Goal: Transaction & Acquisition: Book appointment/travel/reservation

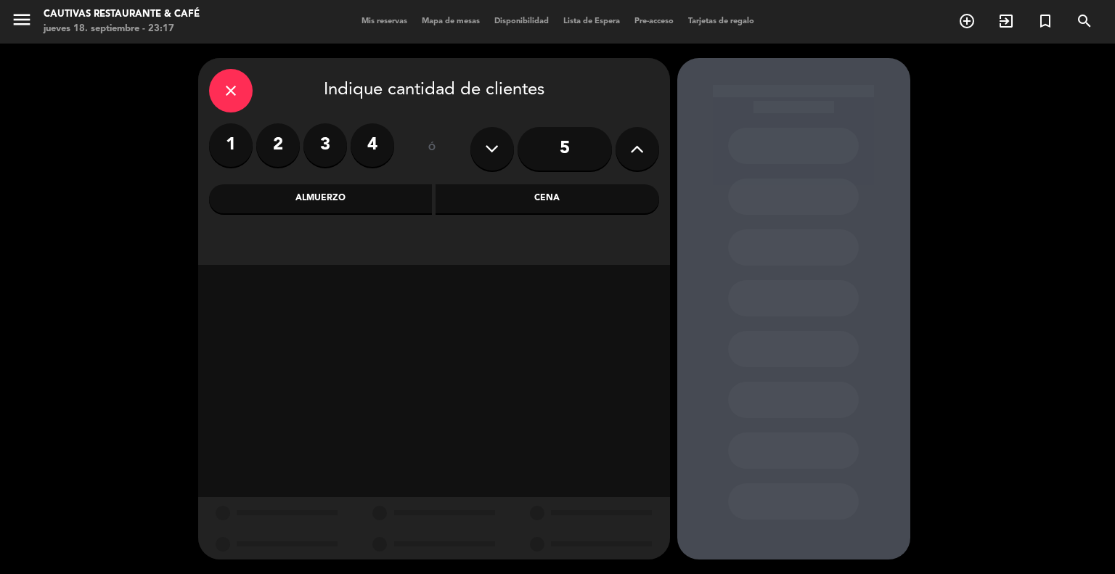
click at [243, 95] on div "close" at bounding box center [231, 91] width 44 height 44
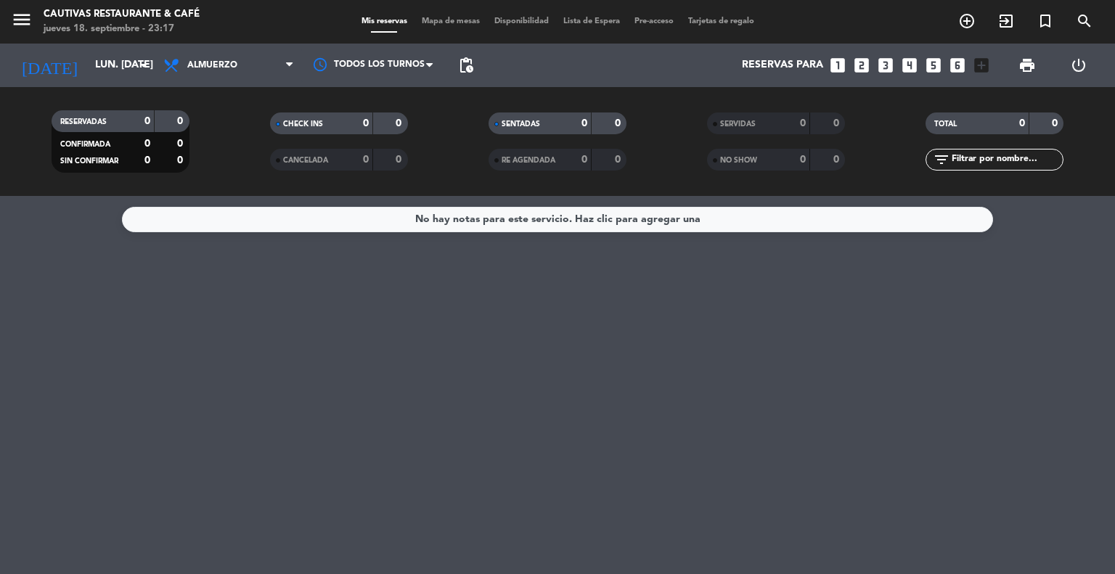
click at [888, 65] on icon "looks_3" at bounding box center [885, 65] width 19 height 19
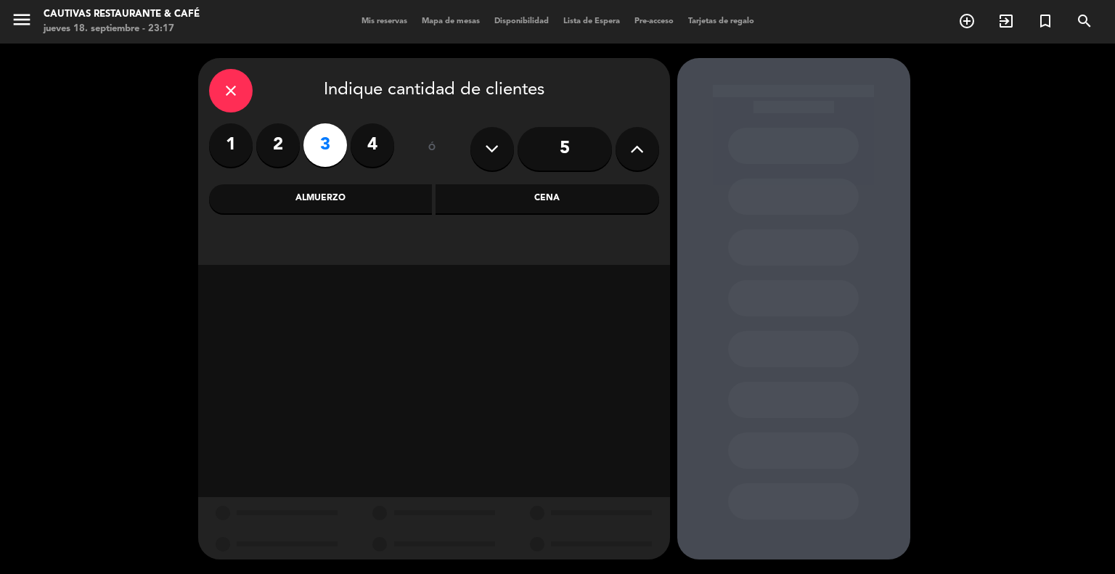
click at [377, 205] on div "Almuerzo" at bounding box center [321, 198] width 224 height 29
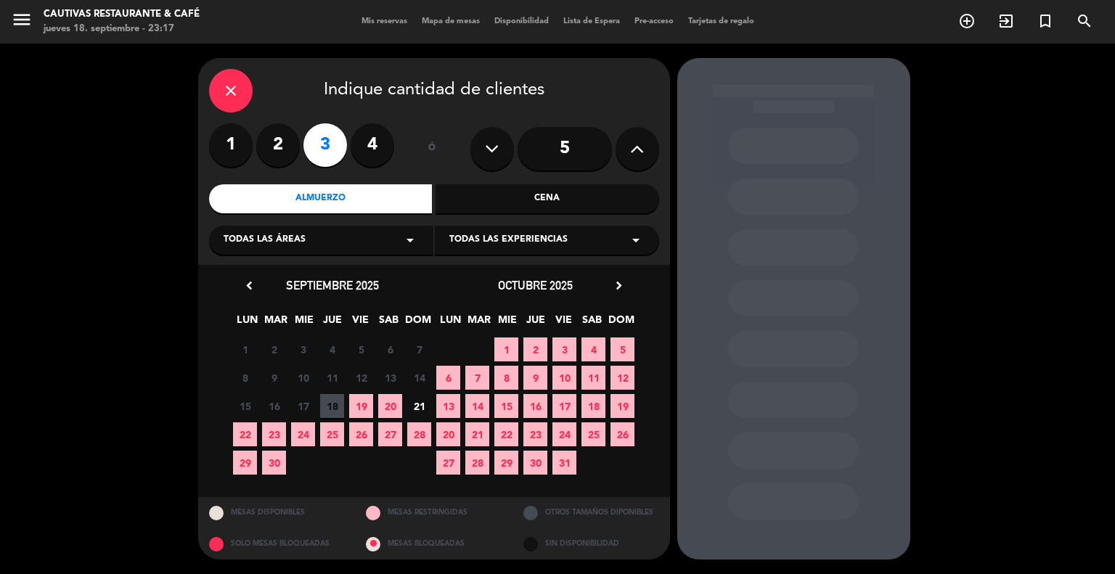
click at [240, 441] on span "22" at bounding box center [245, 434] width 24 height 24
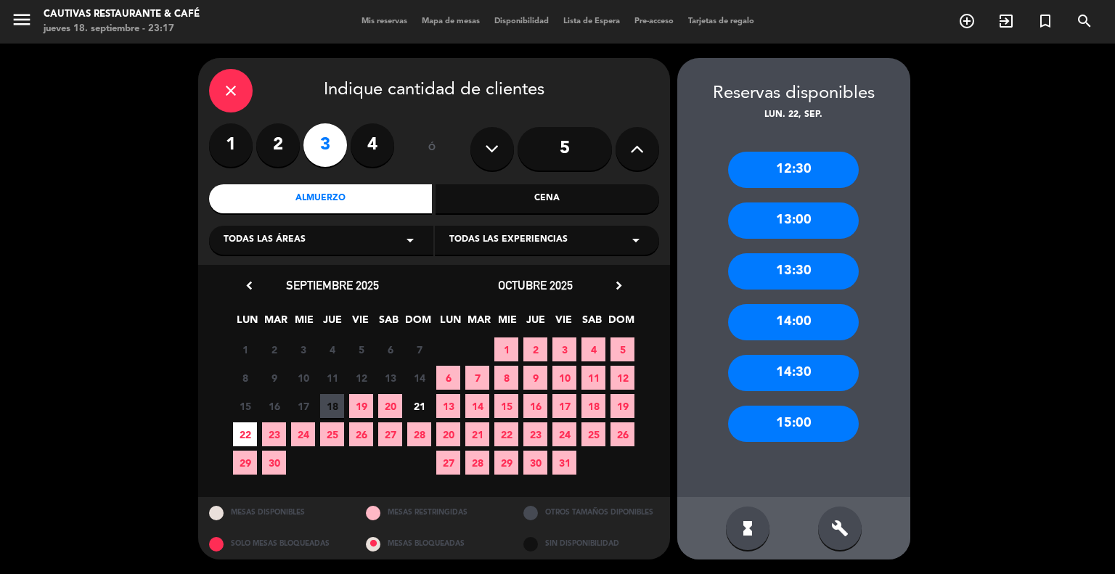
click at [806, 171] on div "12:30" at bounding box center [793, 170] width 131 height 36
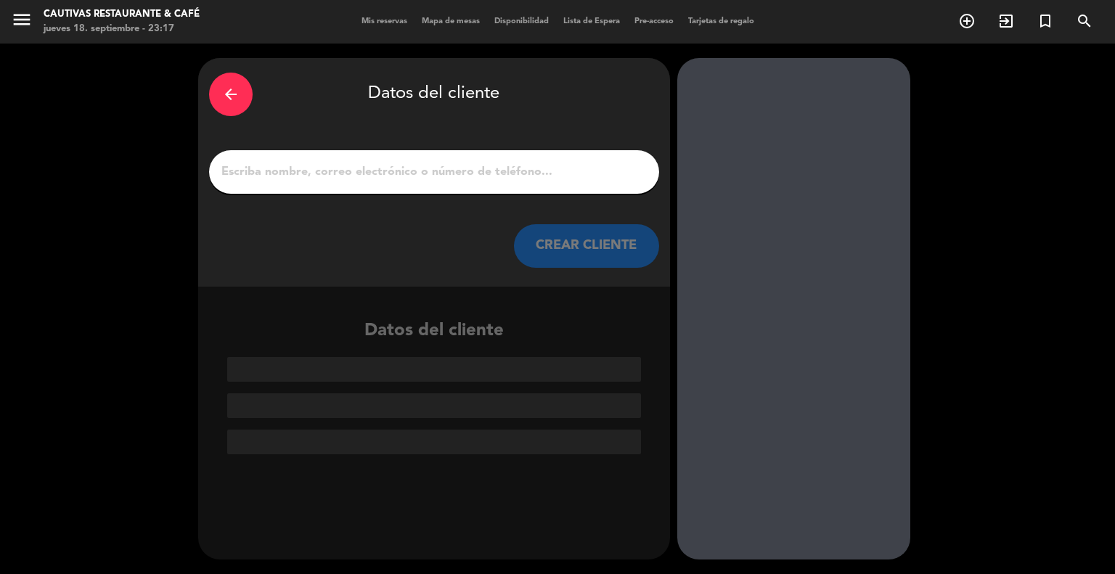
click at [509, 166] on input "1" at bounding box center [434, 172] width 428 height 20
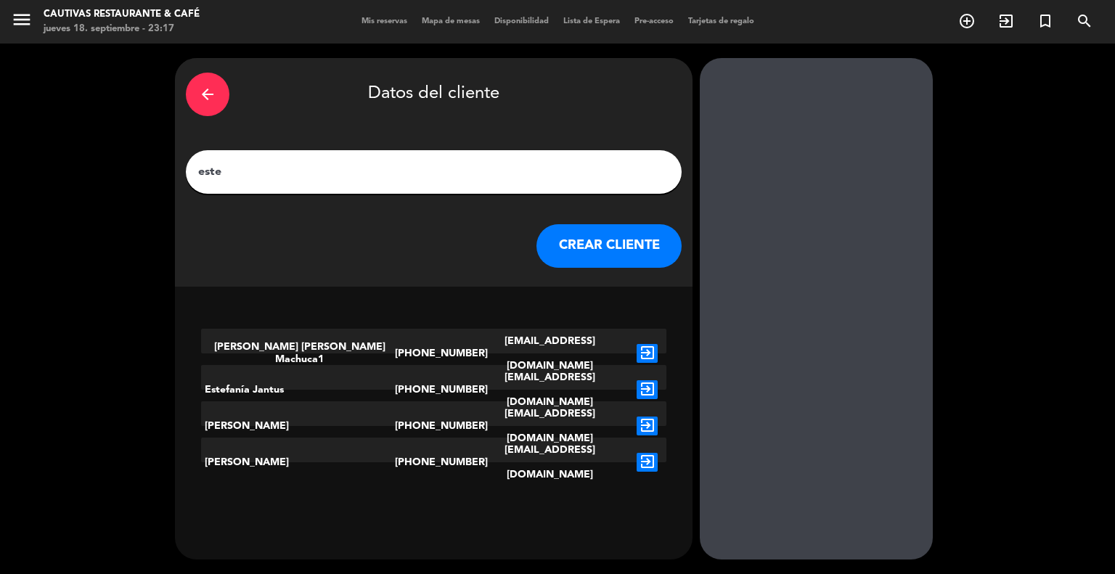
type input "este"
click at [636, 417] on icon "exit_to_app" at bounding box center [646, 426] width 21 height 19
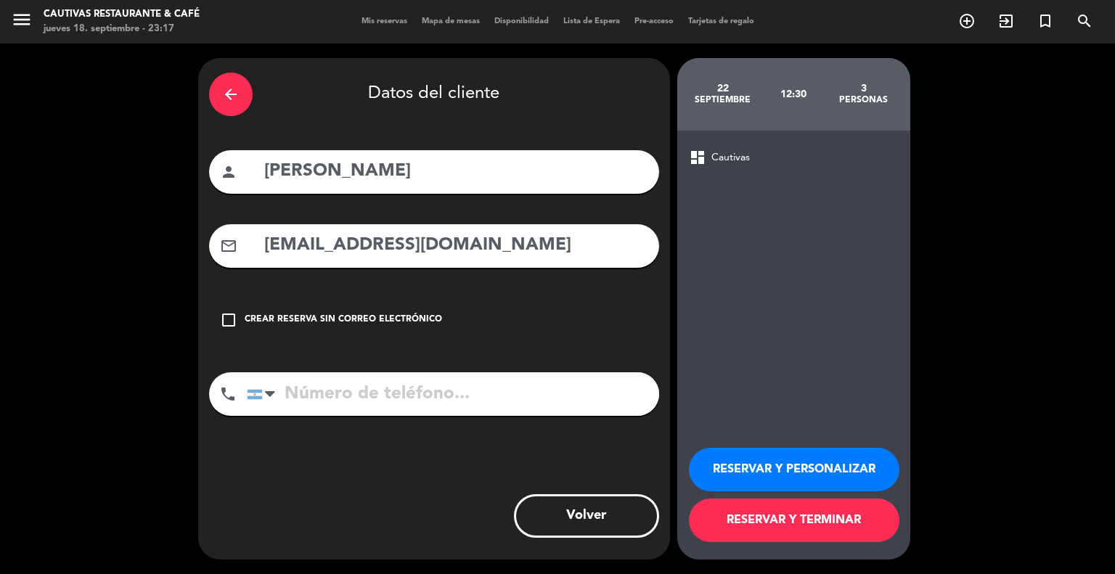
type input "[PHONE_NUMBER]"
click at [744, 528] on button "RESERVAR Y TERMINAR" at bounding box center [794, 521] width 210 height 44
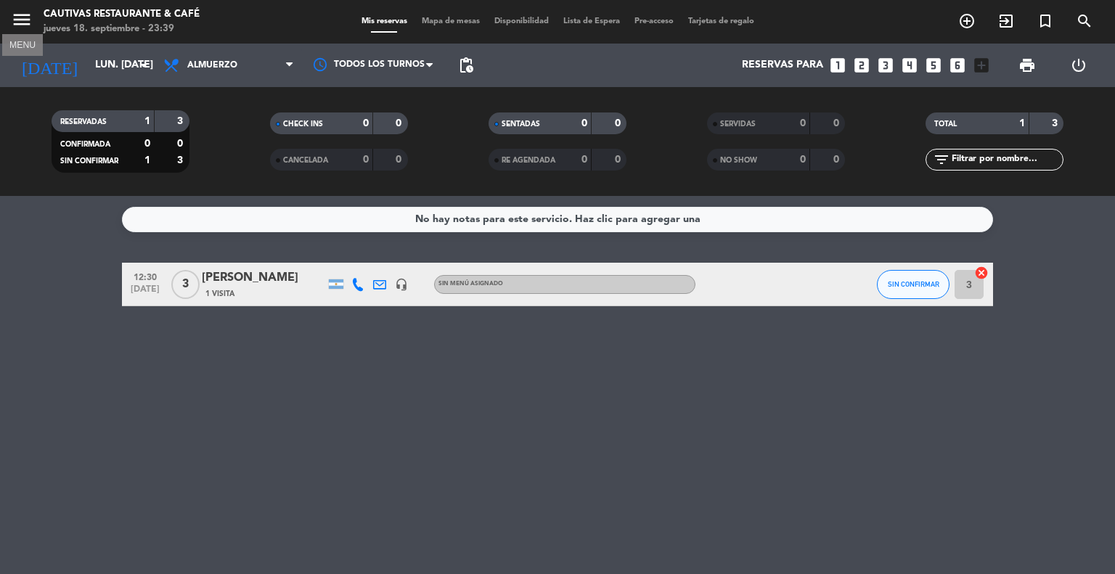
click at [17, 24] on icon "menu" at bounding box center [22, 20] width 22 height 22
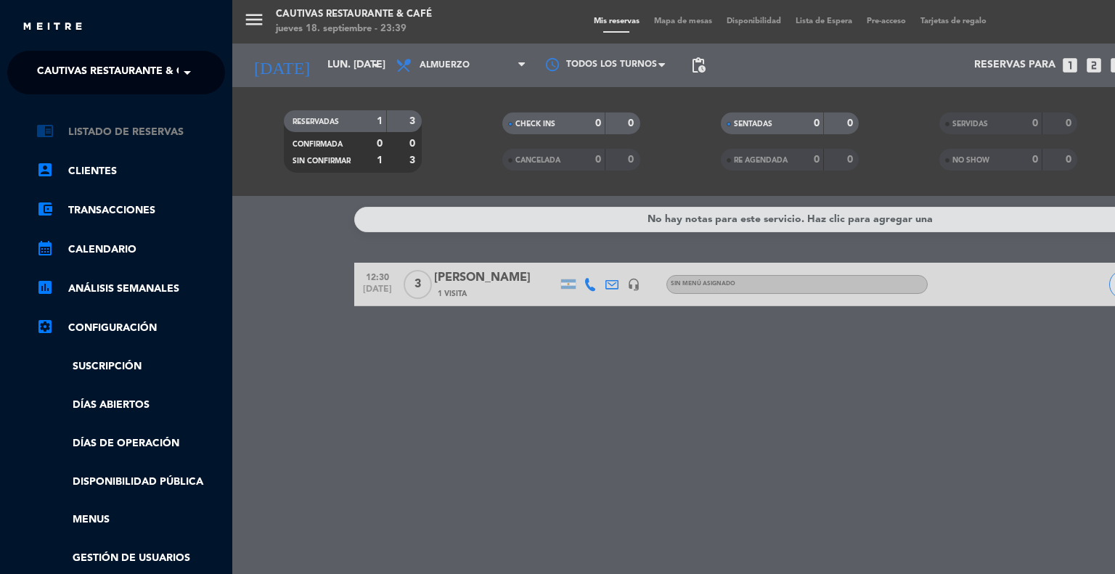
click at [73, 131] on link "chrome_reader_mode Listado de Reservas" at bounding box center [130, 131] width 189 height 17
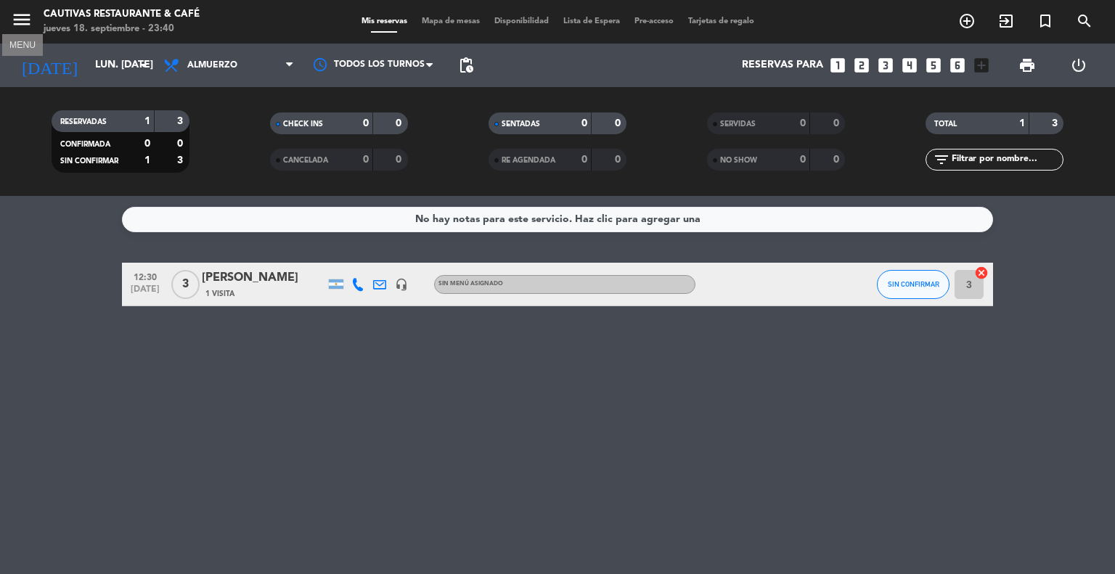
click at [17, 20] on icon "menu" at bounding box center [22, 20] width 22 height 22
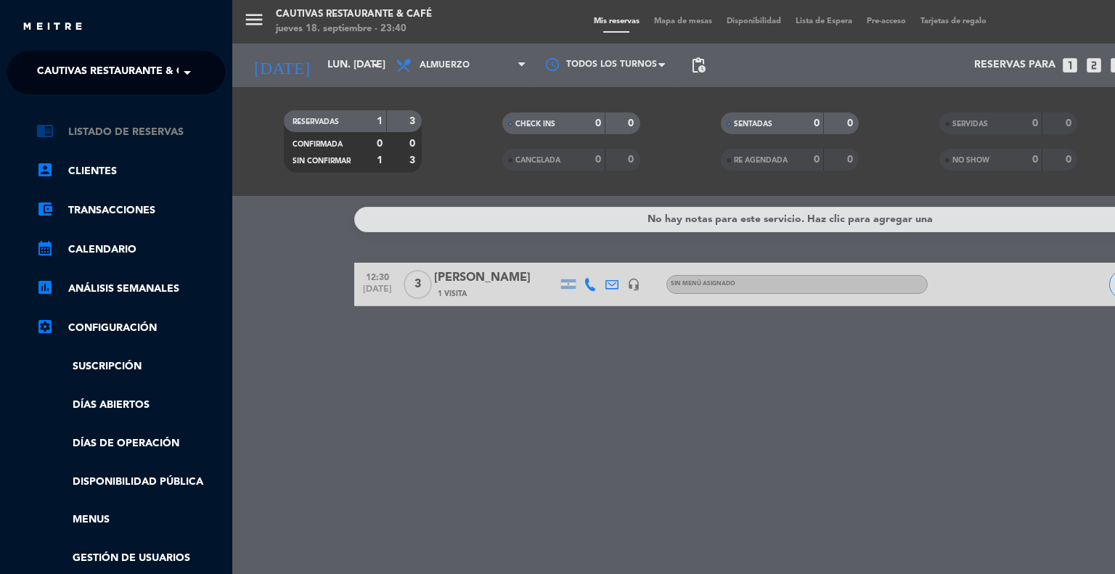
click at [89, 134] on link "chrome_reader_mode Listado de Reservas" at bounding box center [130, 131] width 189 height 17
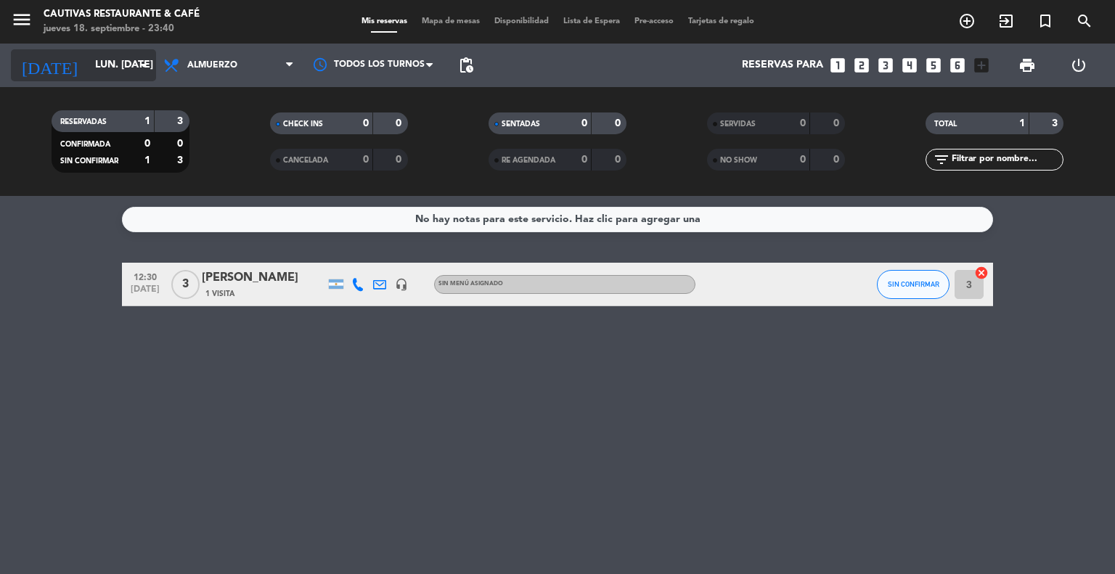
click at [142, 68] on icon "arrow_drop_down" at bounding box center [143, 65] width 17 height 17
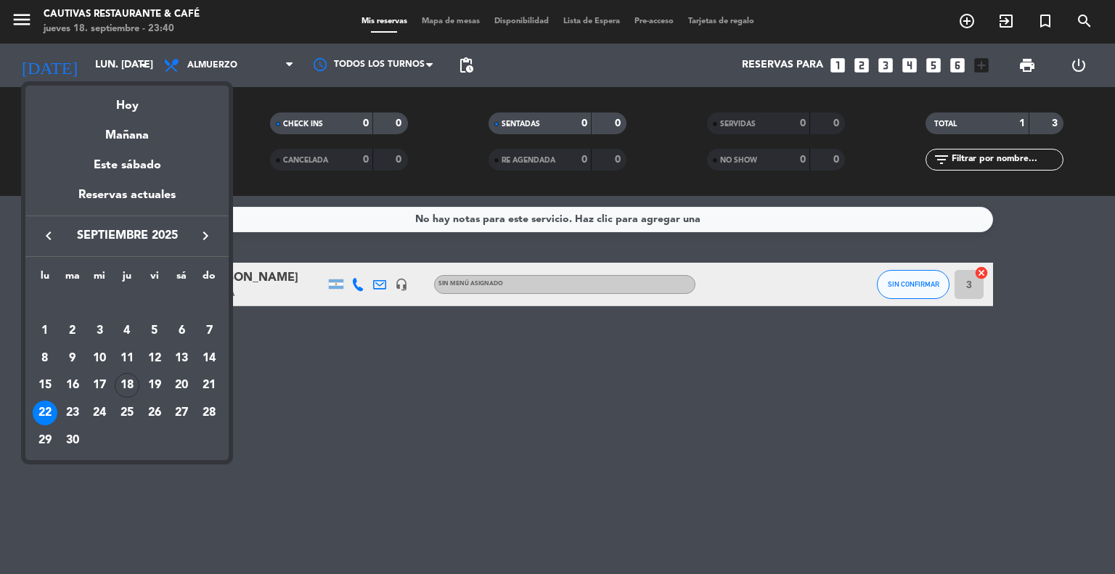
click at [208, 234] on icon "keyboard_arrow_right" at bounding box center [205, 235] width 17 height 17
click at [155, 330] on div "3" at bounding box center [154, 331] width 25 height 25
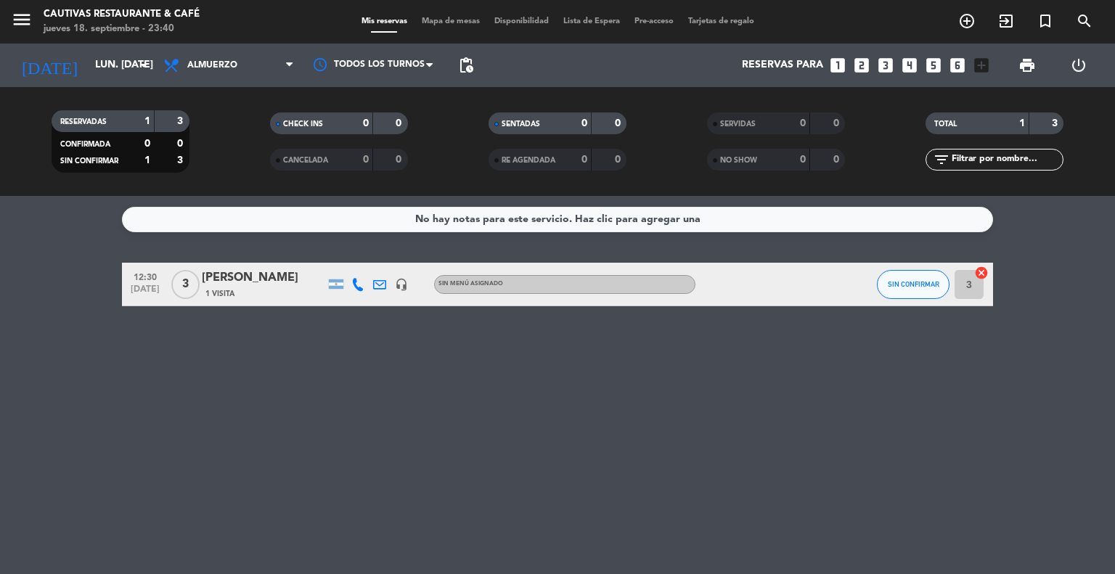
type input "vie. [DATE]"
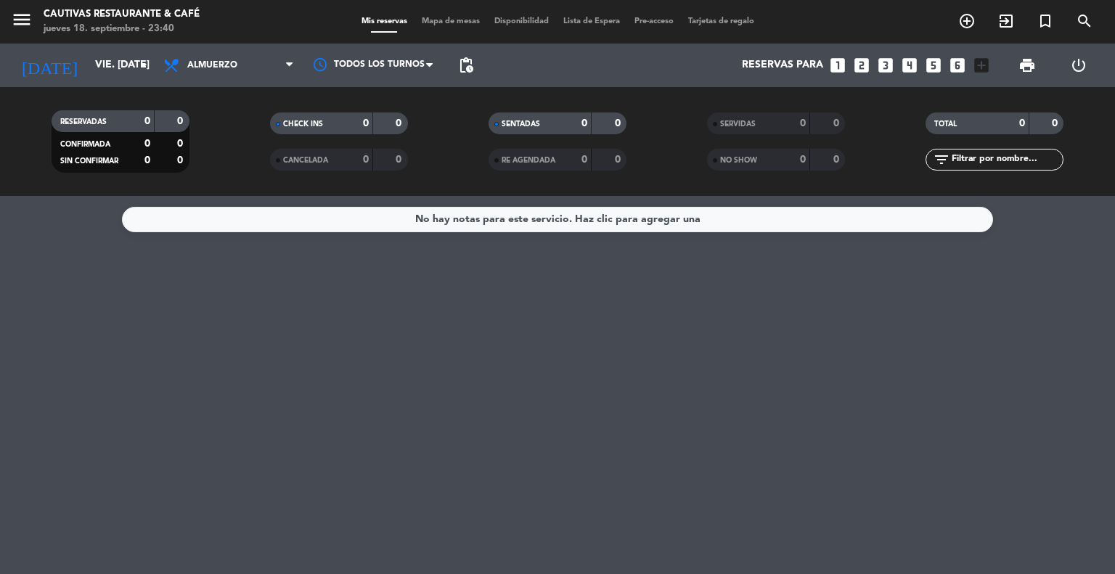
click at [800, 221] on div "No hay notas para este servicio. Haz clic para agregar una" at bounding box center [557, 219] width 871 height 25
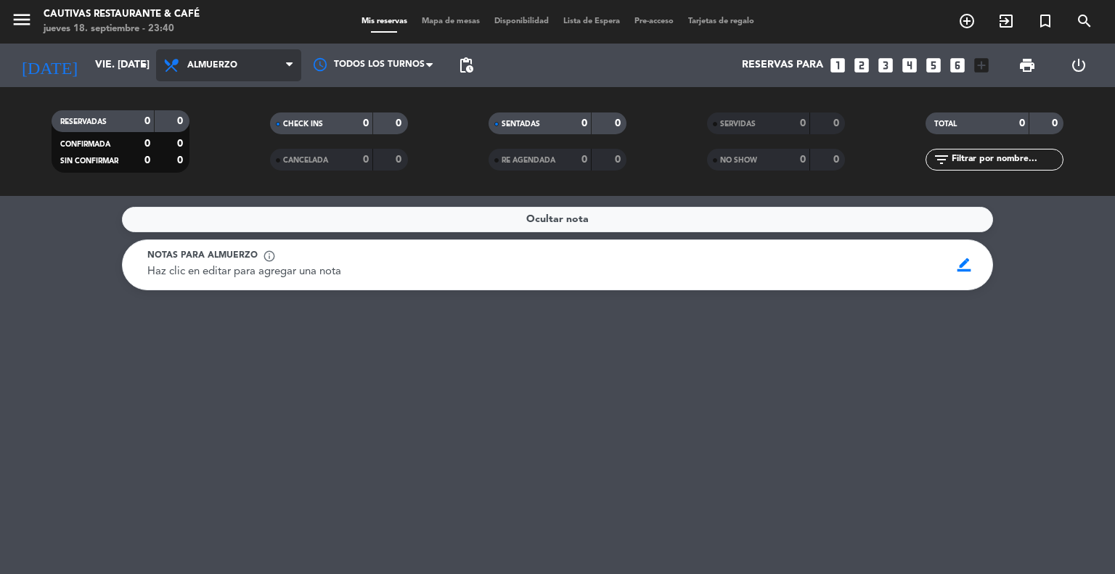
click at [271, 60] on span "Almuerzo" at bounding box center [228, 65] width 145 height 32
click at [264, 155] on div "menu Cautivas Restaurante & Café jueves 18. septiembre - 23:40 Mis reservas Map…" at bounding box center [557, 98] width 1115 height 196
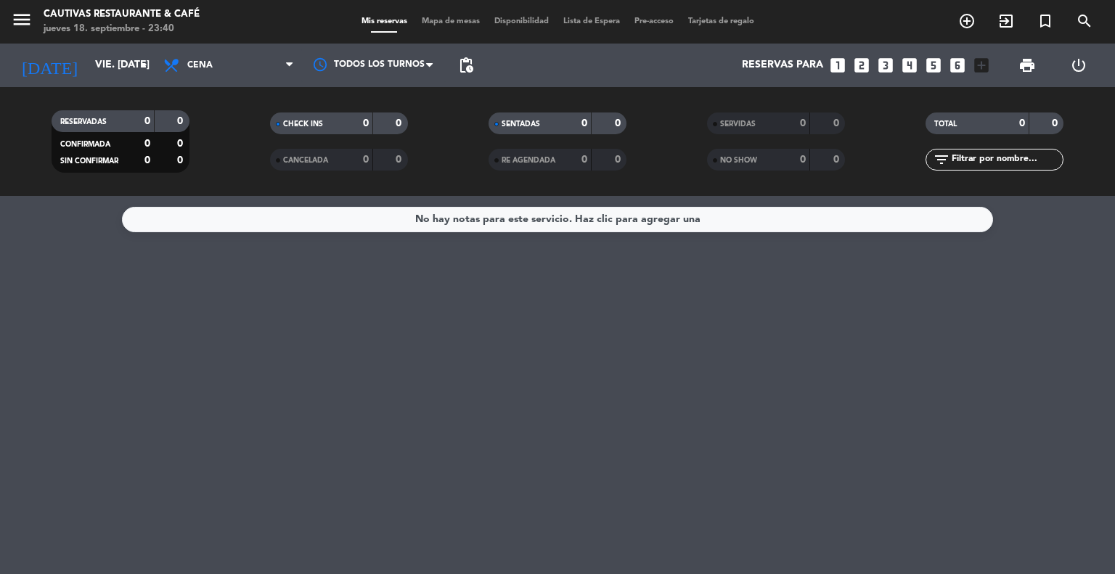
click at [360, 225] on div "No hay notas para este servicio. Haz clic para agregar una" at bounding box center [557, 219] width 871 height 25
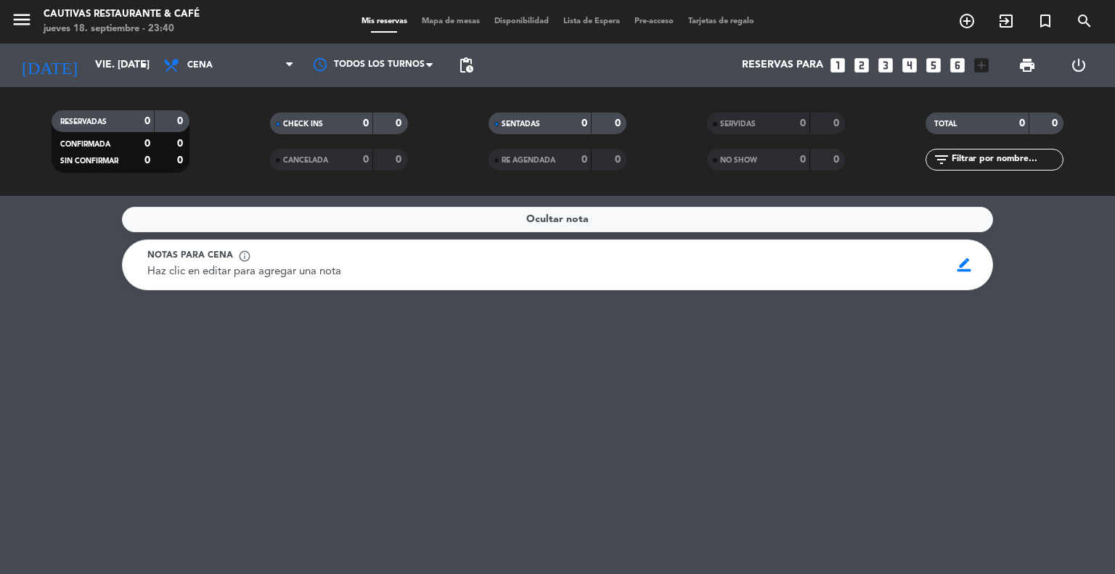
click at [338, 271] on span "Haz clic en editar para agregar una nota" at bounding box center [244, 271] width 194 height 11
click at [962, 268] on span "border_color" at bounding box center [964, 265] width 28 height 28
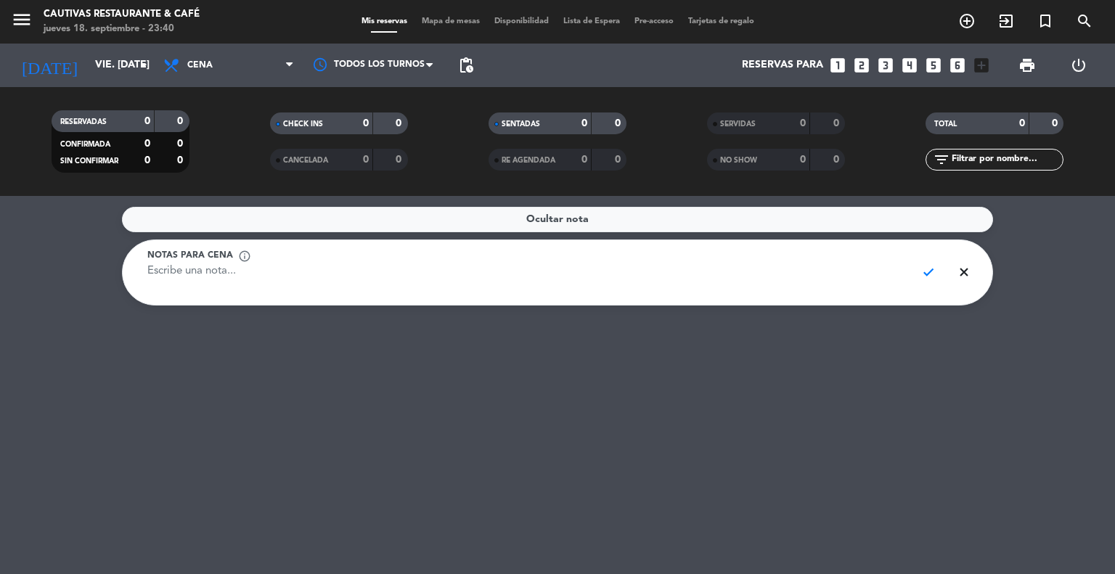
type textarea "a"
type textarea "JORNADA DE ORTOPEDIA"
click at [928, 281] on span "check" at bounding box center [928, 272] width 28 height 28
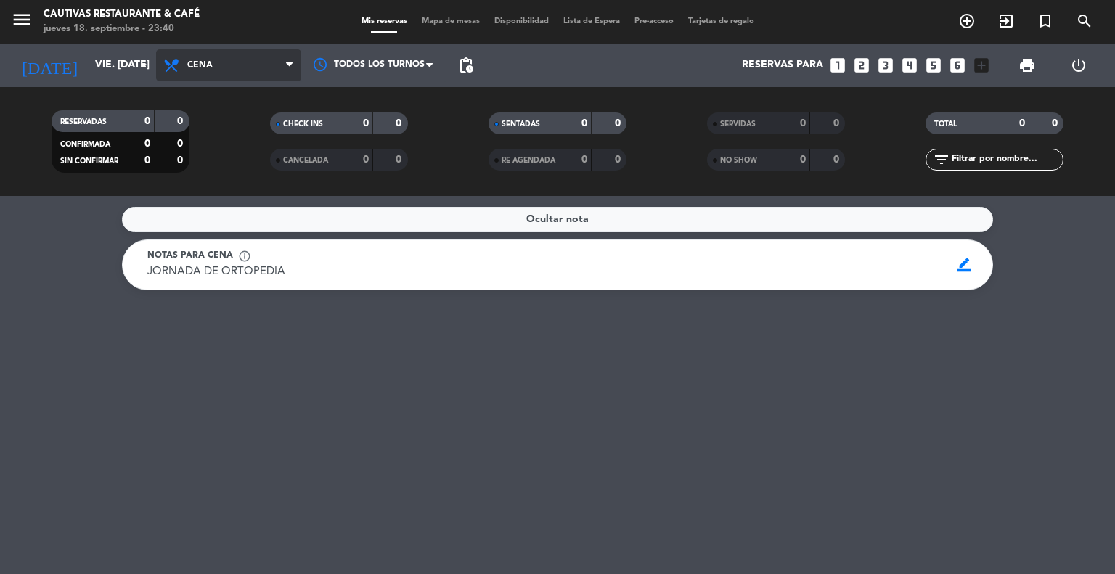
click at [258, 63] on span "Cena" at bounding box center [228, 65] width 145 height 32
click at [239, 130] on div "menu Cautivas Restaurante & Café jueves 18. septiembre - 23:40 Mis reservas Map…" at bounding box center [557, 98] width 1115 height 196
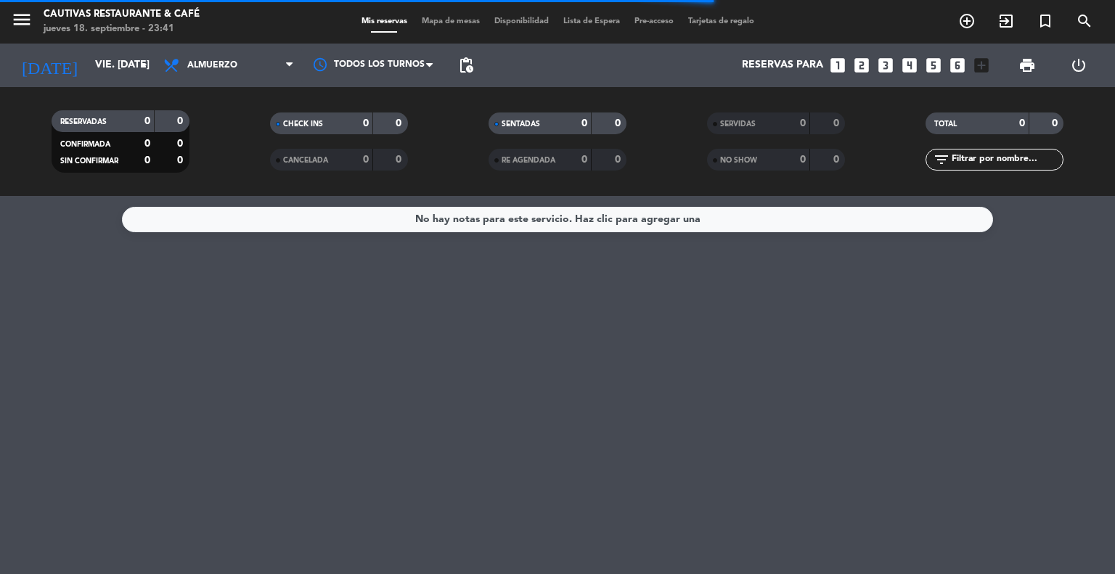
click at [341, 228] on div "No hay notas para este servicio. Haz clic para agregar una" at bounding box center [557, 219] width 871 height 25
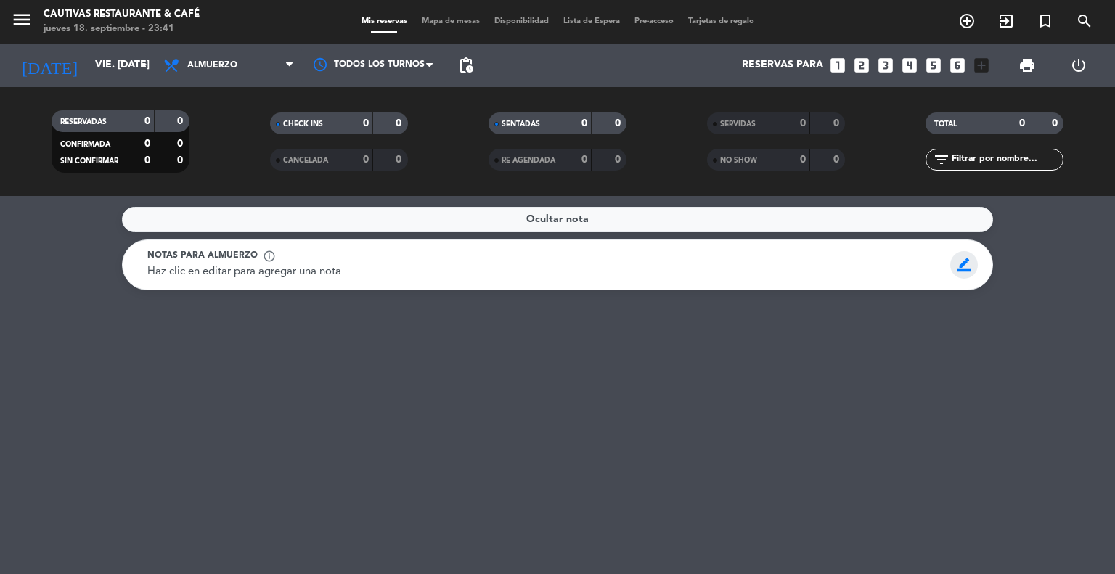
click at [959, 263] on span "border_color" at bounding box center [964, 265] width 28 height 28
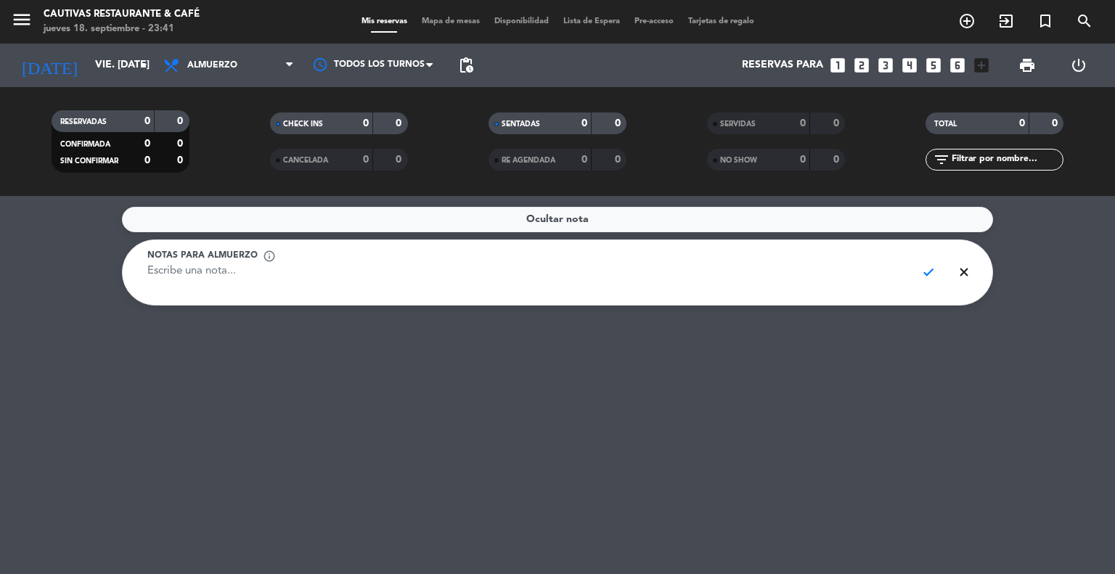
click at [859, 266] on textarea at bounding box center [525, 279] width 757 height 33
type textarea "JORNADA DE ORTOPEDIA"
click at [928, 274] on span "check" at bounding box center [928, 272] width 28 height 28
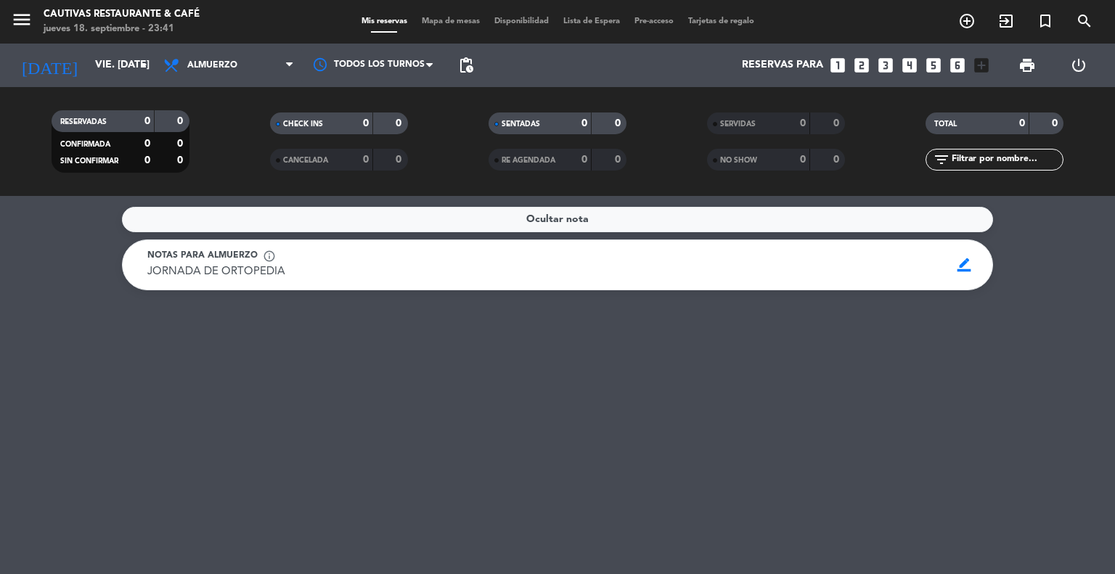
click at [958, 69] on icon "looks_6" at bounding box center [957, 65] width 19 height 19
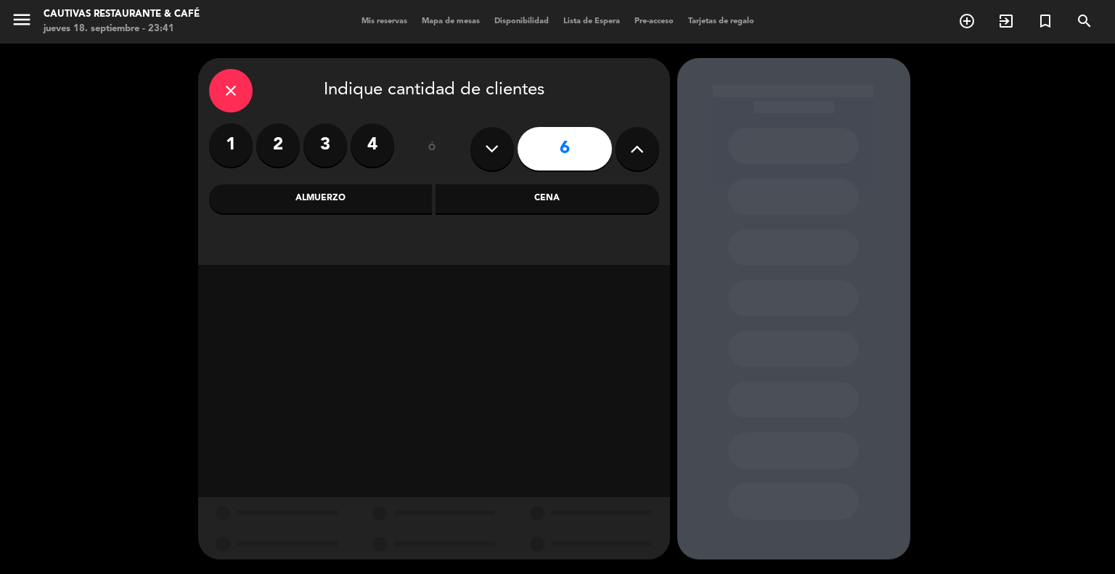
click at [525, 203] on div "Cena" at bounding box center [547, 198] width 224 height 29
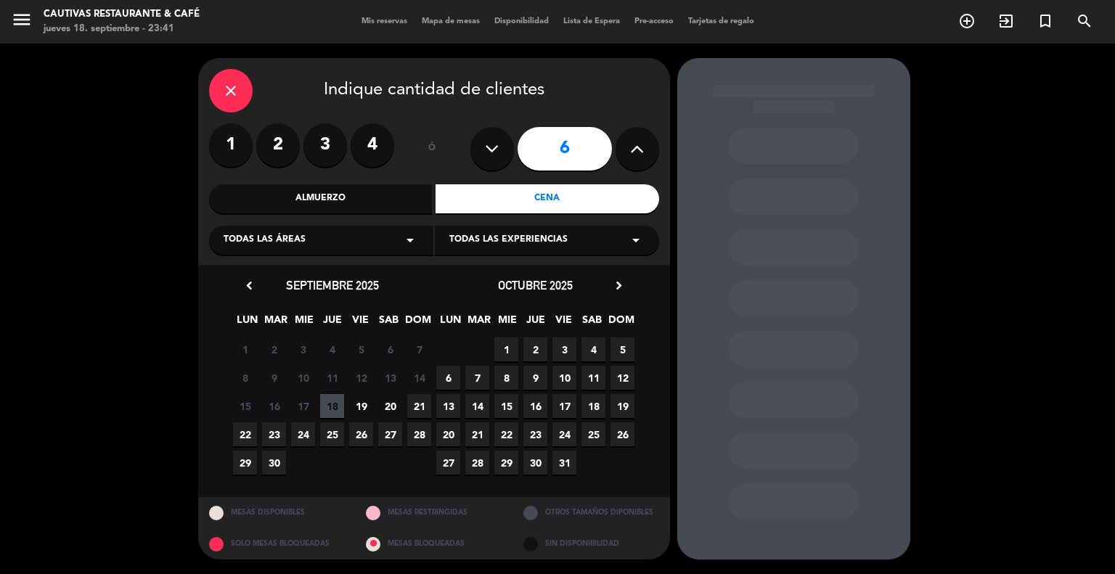
click at [565, 351] on span "3" at bounding box center [564, 349] width 24 height 24
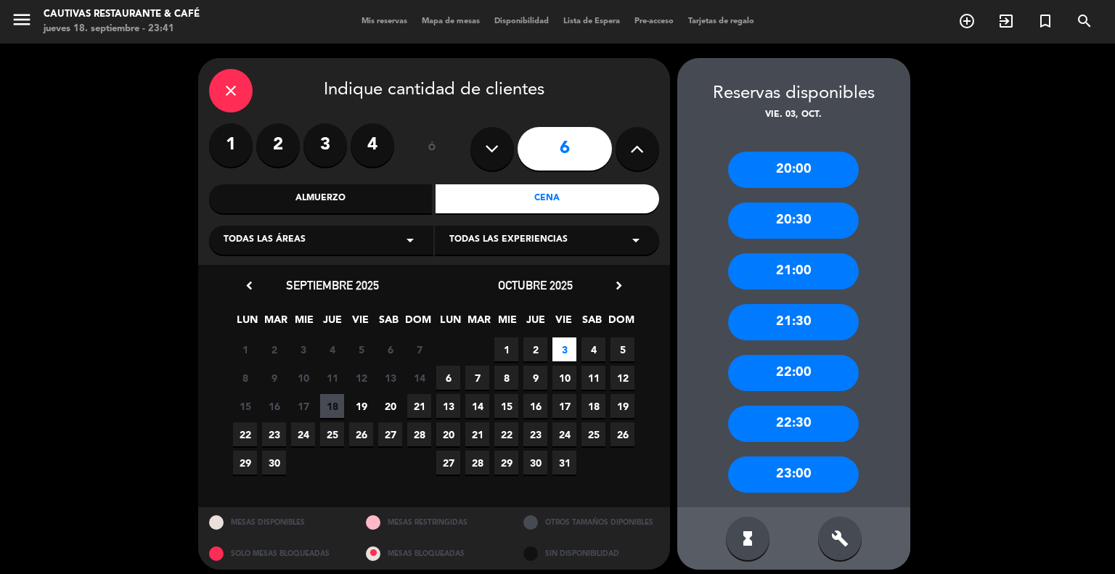
click at [796, 168] on div "20:00" at bounding box center [793, 170] width 131 height 36
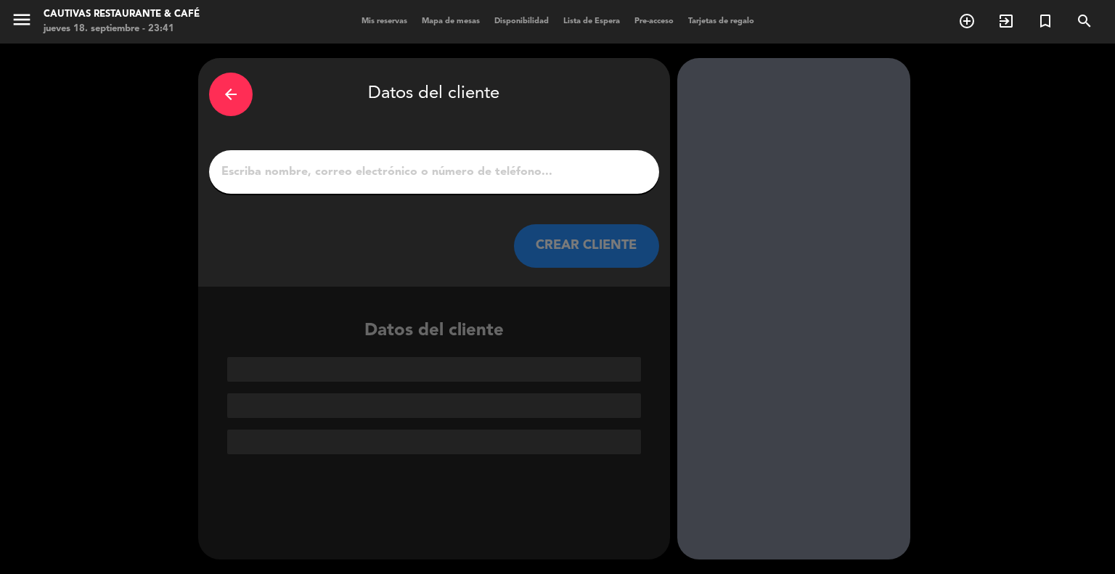
click at [606, 173] on input "1" at bounding box center [434, 172] width 428 height 20
type input "3"
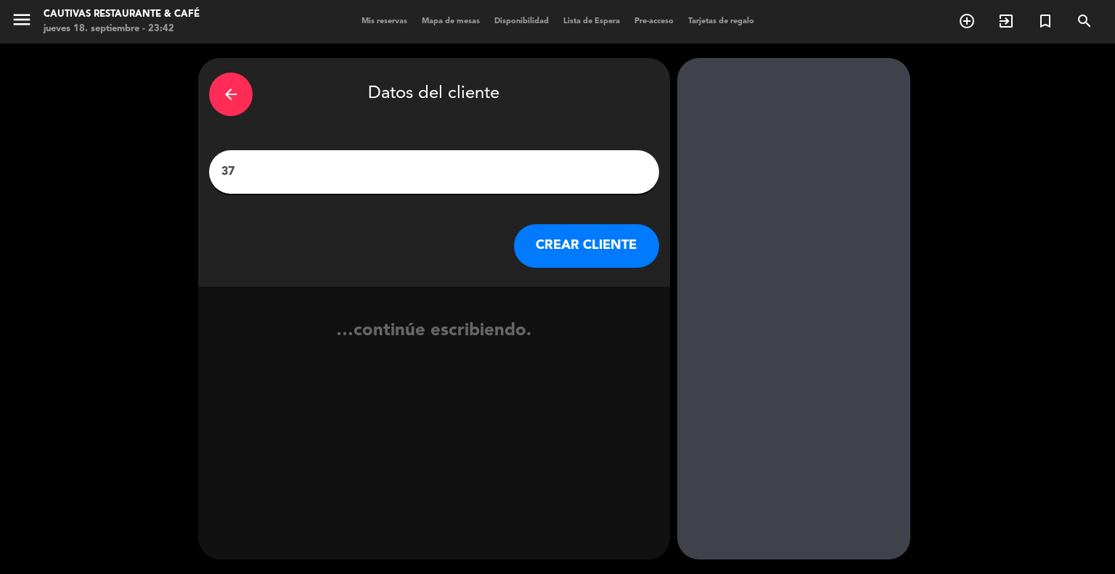
type input "3"
type input "a"
type input "[PERSON_NAME]"
click at [577, 256] on button "CREAR CLIENTE" at bounding box center [586, 246] width 145 height 44
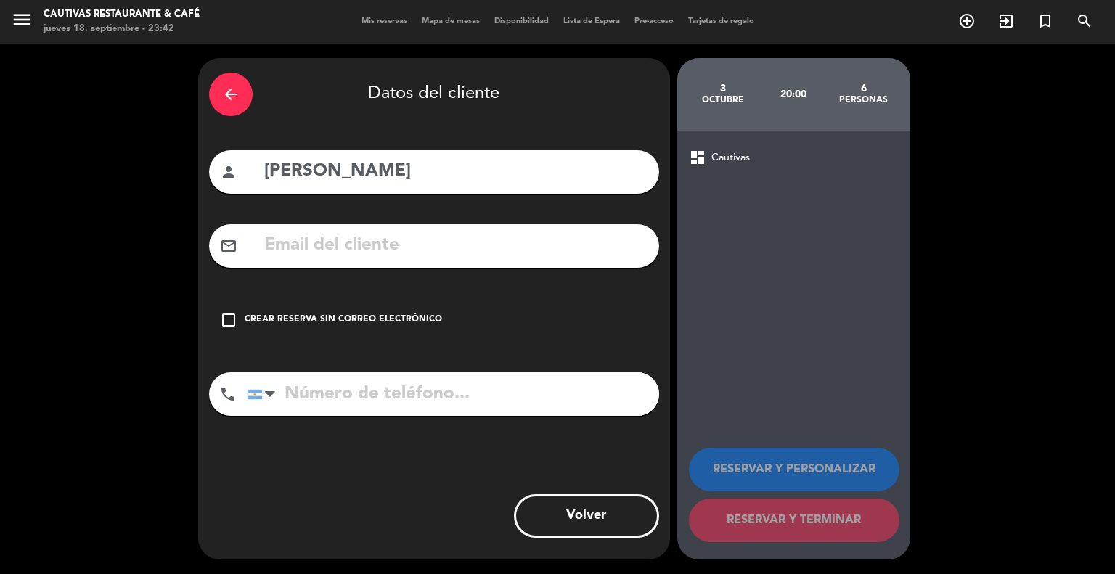
click at [224, 324] on icon "check_box_outline_blank" at bounding box center [228, 319] width 17 height 17
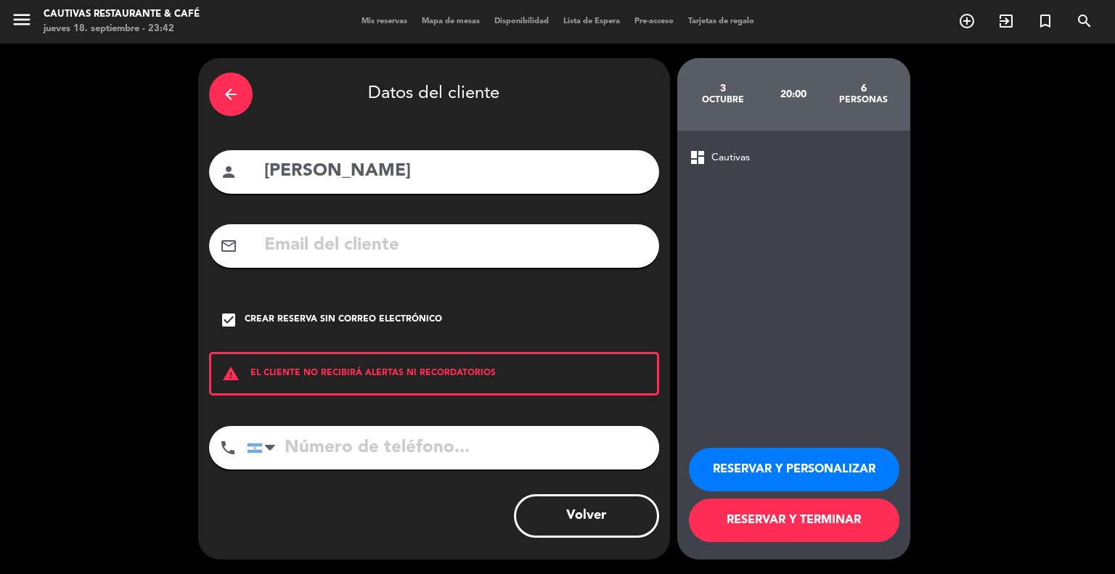
click at [346, 444] on input "tel" at bounding box center [453, 448] width 412 height 44
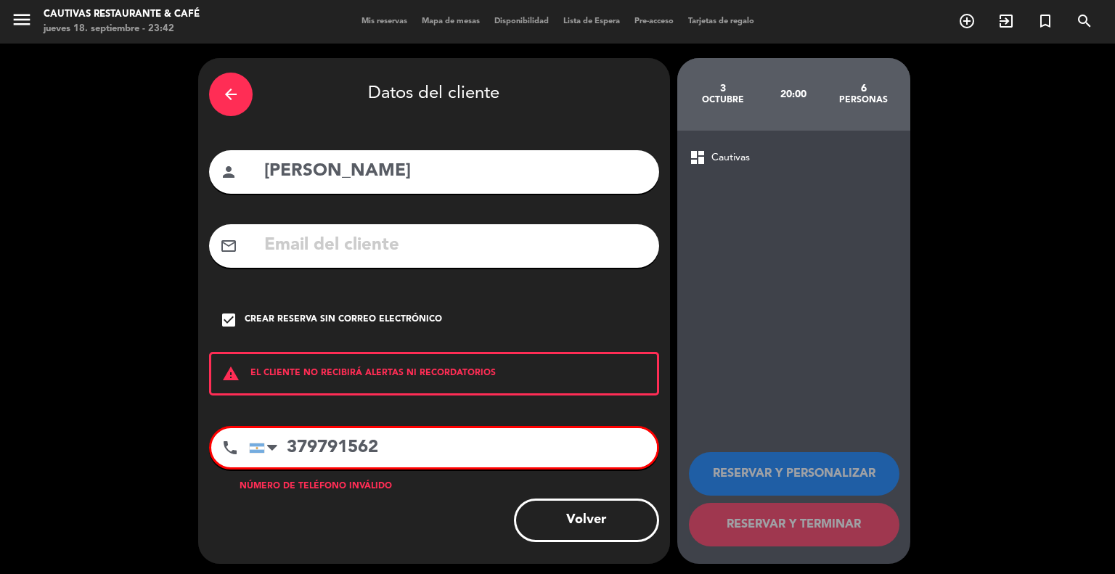
click at [314, 455] on input "379791562" at bounding box center [453, 447] width 408 height 39
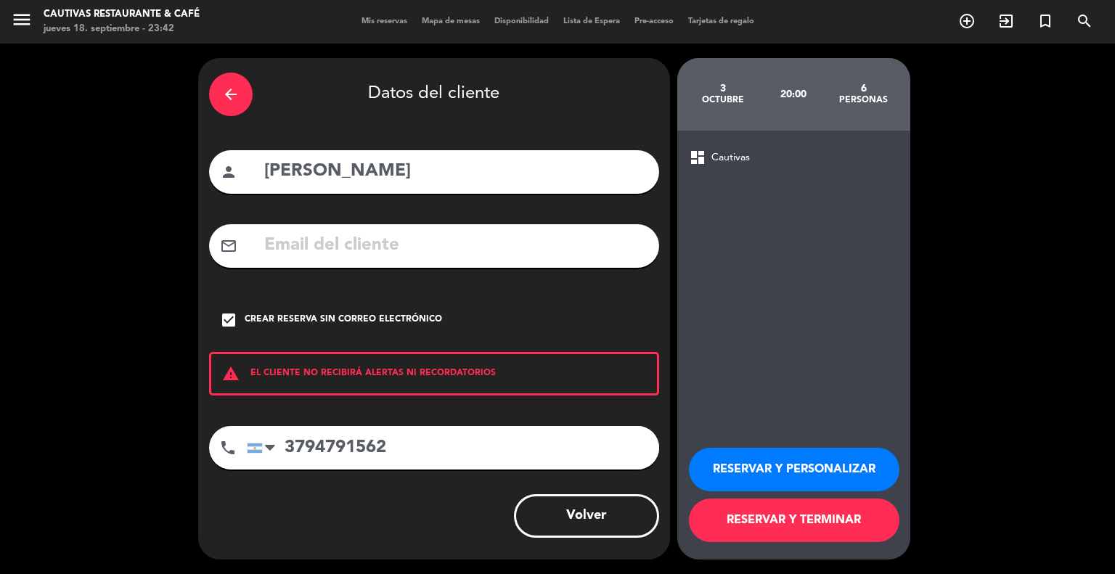
type input "3794791562"
click at [749, 520] on button "RESERVAR Y TERMINAR" at bounding box center [794, 521] width 210 height 44
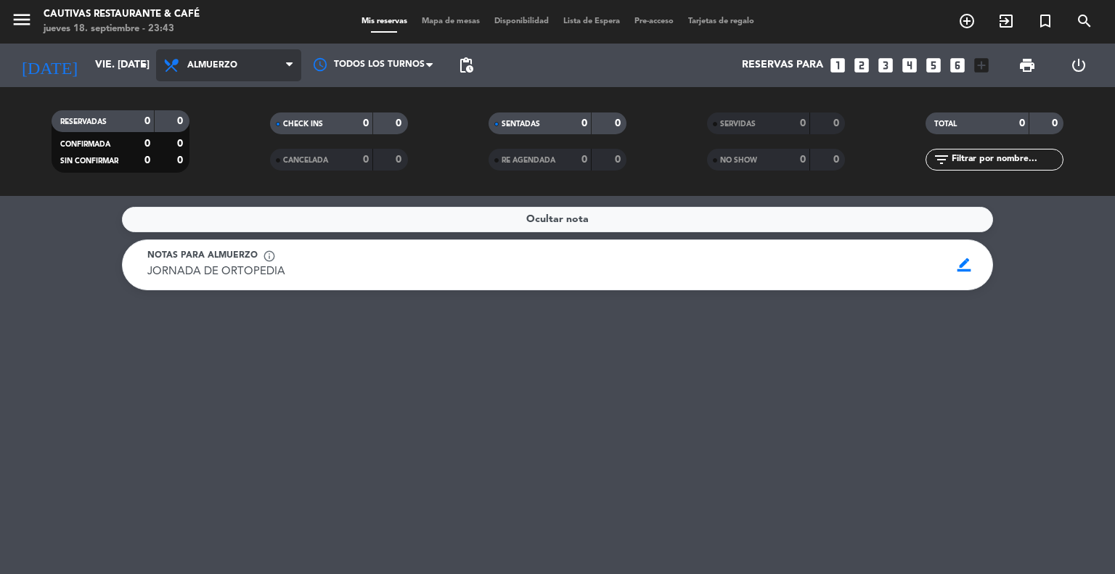
click at [266, 55] on span "Almuerzo" at bounding box center [228, 65] width 145 height 32
click at [247, 161] on div "menu Cautivas Restaurante & Café jueves 18. septiembre - 23:43 Mis reservas Map…" at bounding box center [557, 98] width 1115 height 196
